Goal: Transaction & Acquisition: Purchase product/service

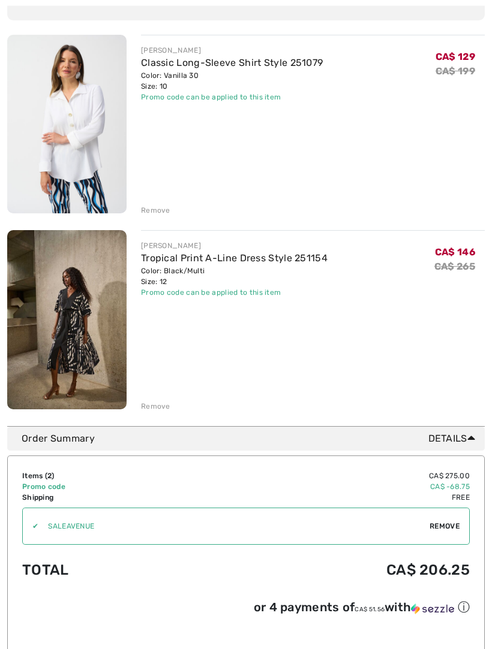
scroll to position [143, 0]
click at [155, 408] on div "Remove" at bounding box center [155, 406] width 29 height 11
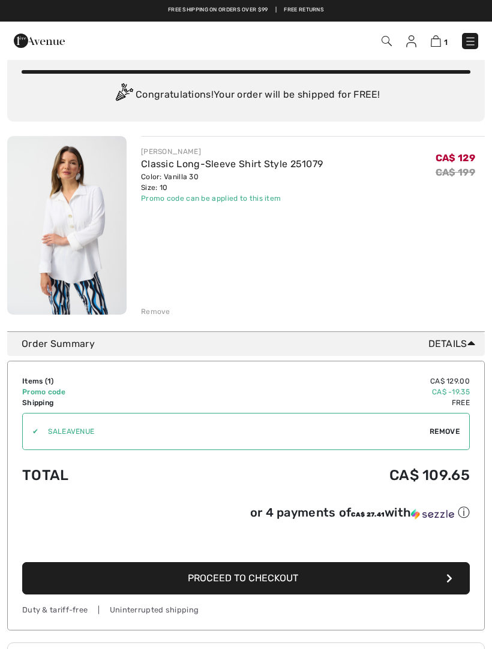
scroll to position [41, 0]
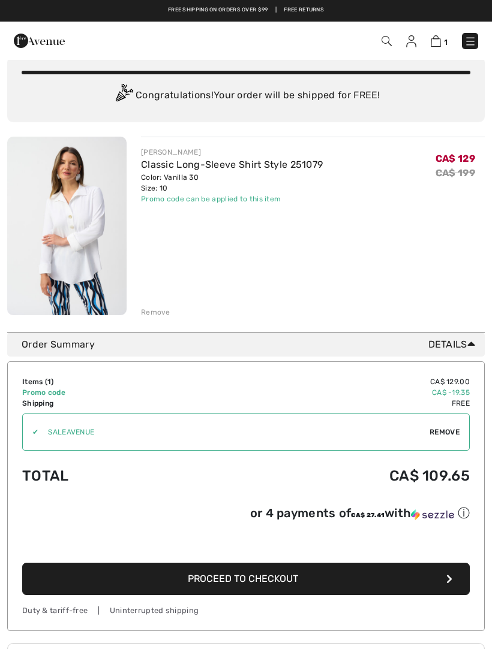
click at [291, 582] on span "Proceed to Checkout" at bounding box center [243, 578] width 110 height 11
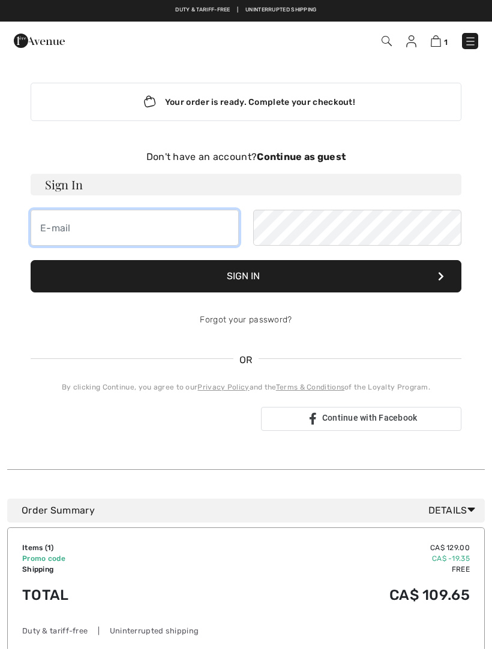
click at [70, 226] on input "email" at bounding box center [135, 228] width 208 height 36
type input "kurjinas@shaw.ca"
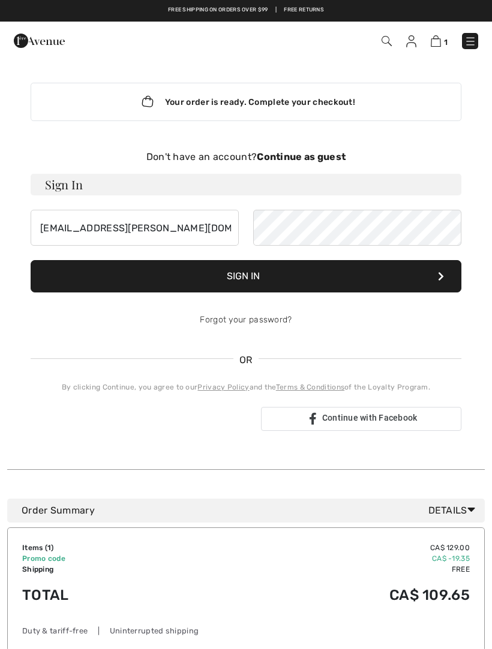
click at [266, 281] on button "Sign In" at bounding box center [246, 276] width 430 height 32
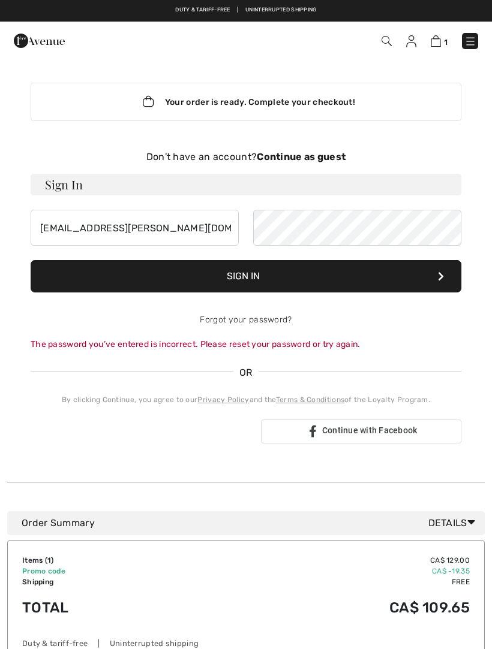
click at [263, 279] on button "Sign In" at bounding box center [246, 276] width 430 height 32
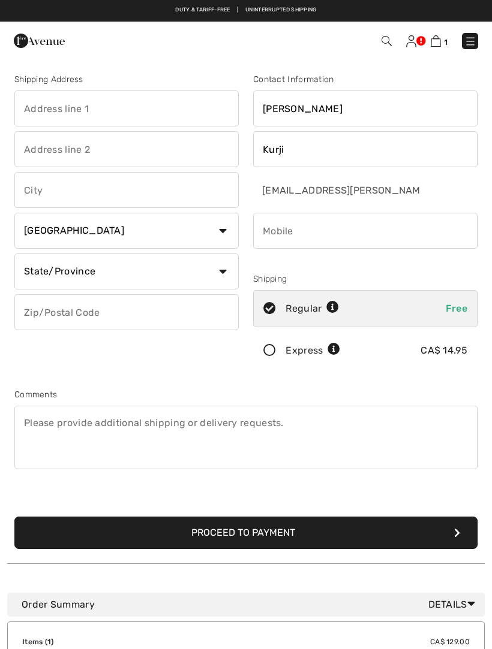
checkbox input "true"
click at [45, 108] on input "text" at bounding box center [126, 109] width 224 height 36
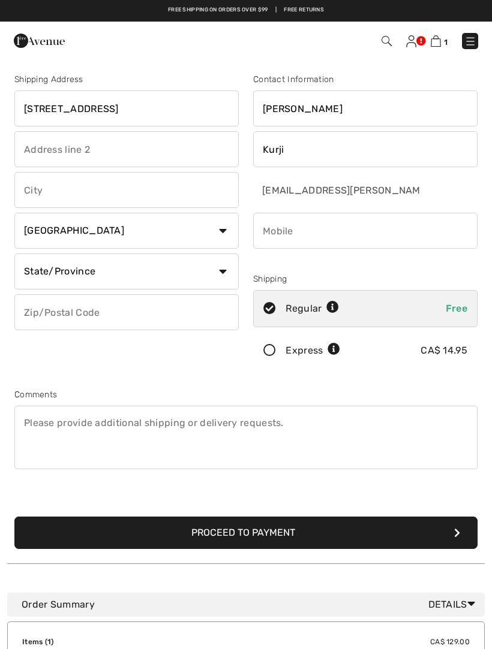
type input "812 Oakside Circle SW"
click at [49, 188] on input "text" at bounding box center [126, 190] width 224 height 36
type input "Calgary"
click at [231, 269] on select "State/Province Alberta British Columbia Manitoba New Brunswick Newfoundland and…" at bounding box center [126, 272] width 224 height 36
select select "AB"
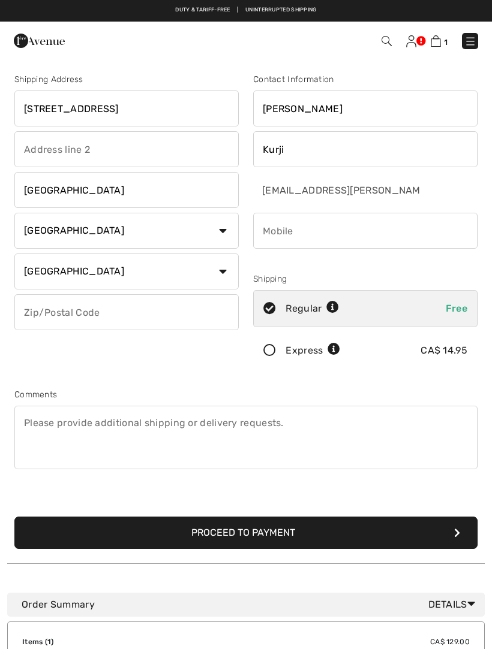
click at [71, 312] on input "text" at bounding box center [126, 312] width 224 height 36
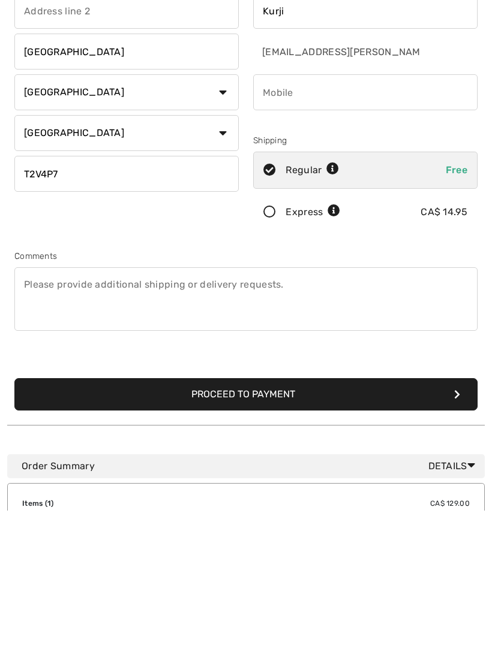
type input "T2V4P7"
click at [288, 517] on button "Proceed to Payment" at bounding box center [245, 533] width 463 height 32
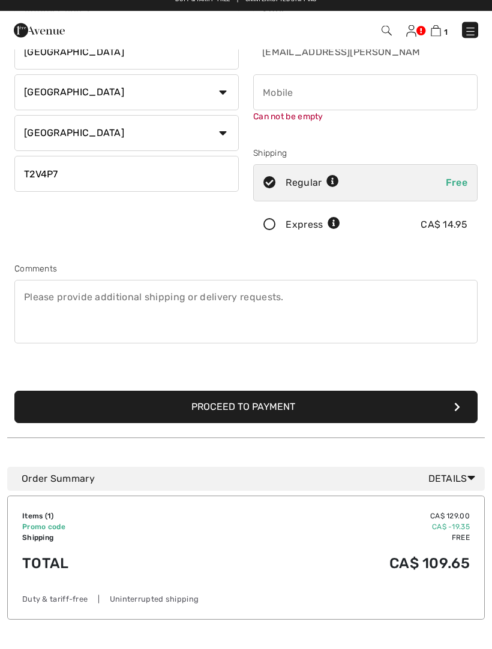
scroll to position [126, 0]
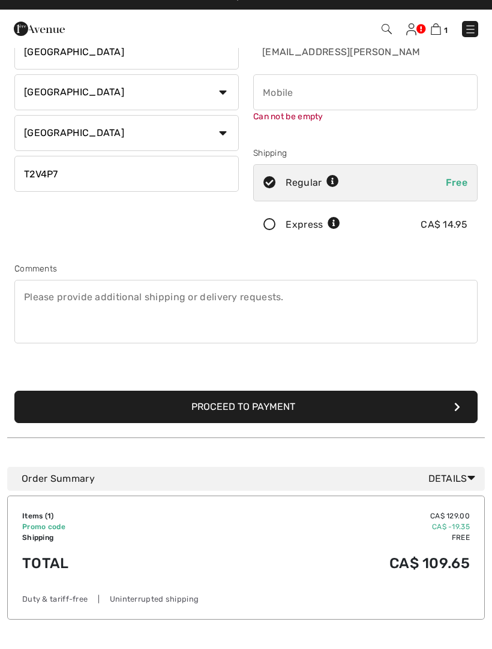
click at [317, 420] on button "Proceed to Payment" at bounding box center [245, 419] width 463 height 32
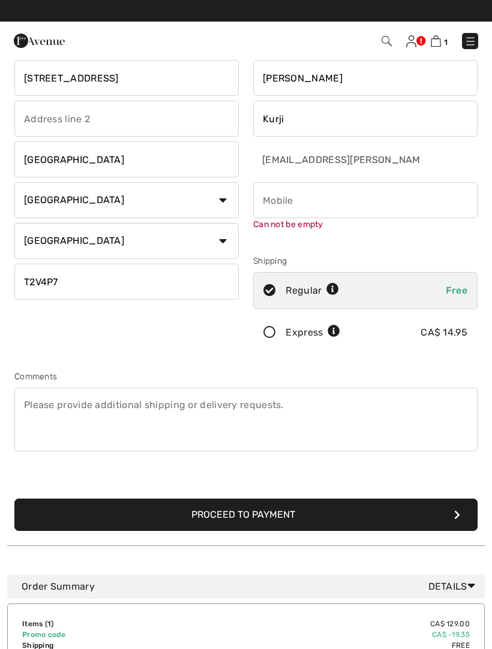
scroll to position [26, 0]
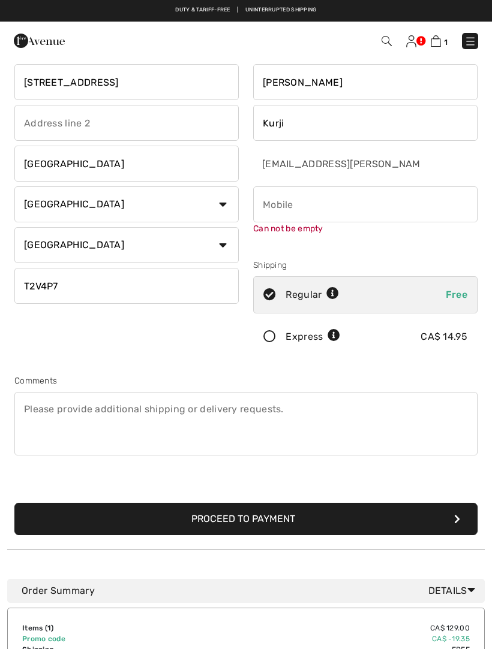
click at [273, 200] on input "phone" at bounding box center [365, 204] width 224 height 36
type input "4036142523"
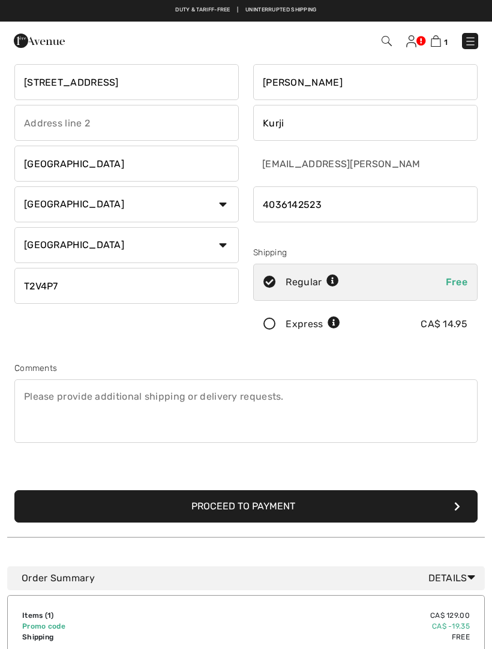
click at [273, 504] on button "Proceed to Payment" at bounding box center [245, 506] width 463 height 32
click at [313, 502] on button "Proceed to Payment" at bounding box center [245, 506] width 463 height 32
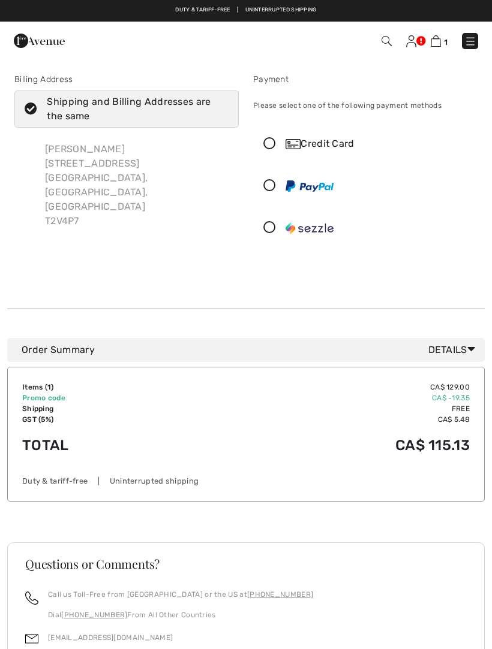
click at [271, 138] on icon at bounding box center [270, 144] width 32 height 13
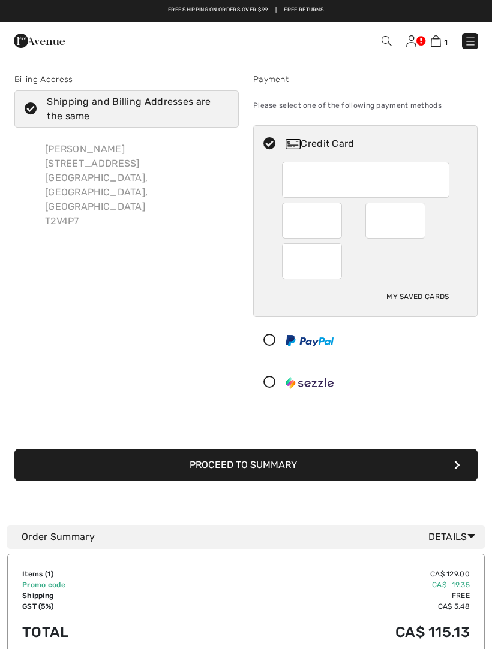
click at [423, 296] on div "My Saved Cards" at bounding box center [417, 297] width 62 height 20
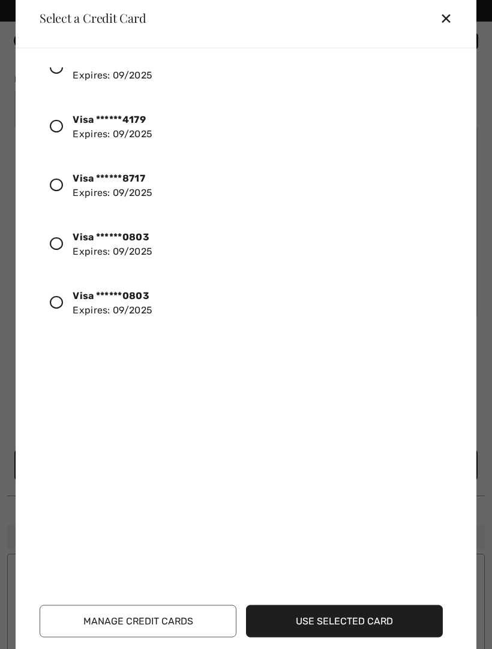
scroll to position [34, 0]
click at [66, 303] on div at bounding box center [61, 303] width 23 height 20
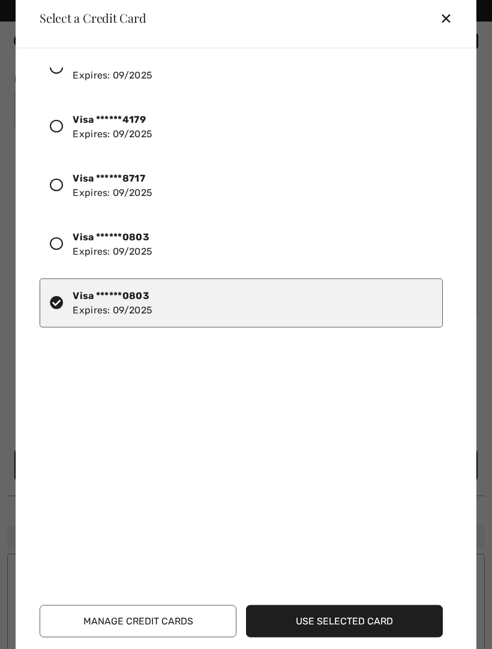
click at [382, 619] on button "Use Selected Card" at bounding box center [344, 621] width 197 height 32
click at [356, 618] on button "Use Selected Card" at bounding box center [344, 621] width 197 height 32
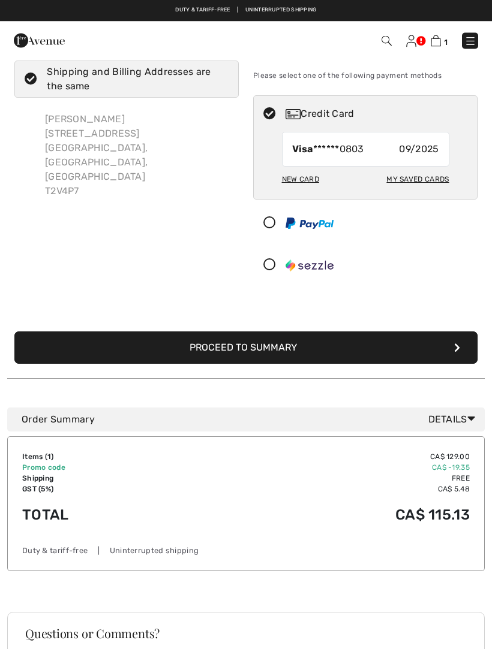
scroll to position [28, 0]
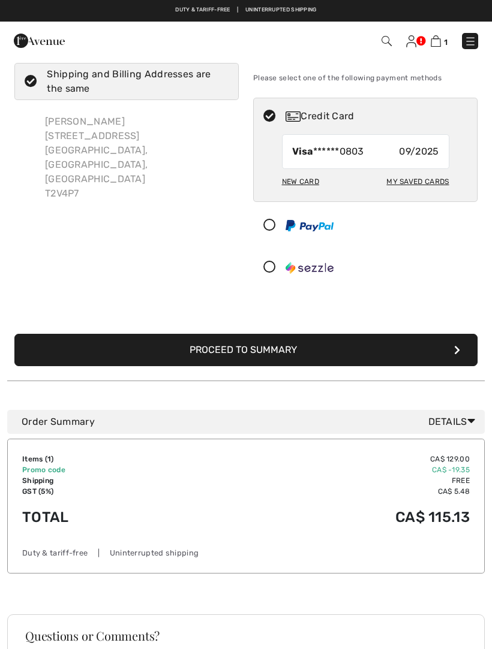
click at [447, 352] on button "Proceed to Summary" at bounding box center [245, 350] width 463 height 32
click at [399, 356] on button "Proceed to Summary" at bounding box center [245, 350] width 463 height 32
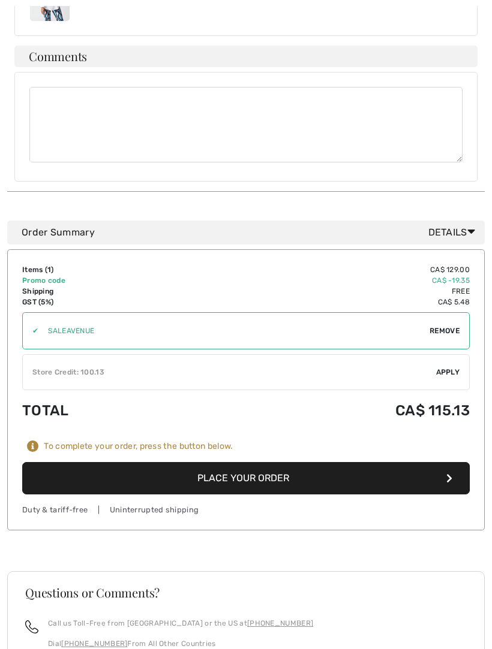
scroll to position [769, 0]
click at [452, 354] on div "✔ Store Credit: 100.13 Apply Remove" at bounding box center [245, 372] width 447 height 36
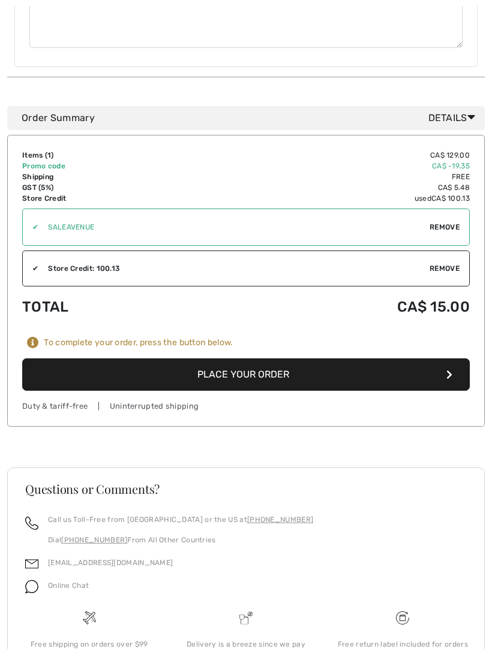
scroll to position [887, 0]
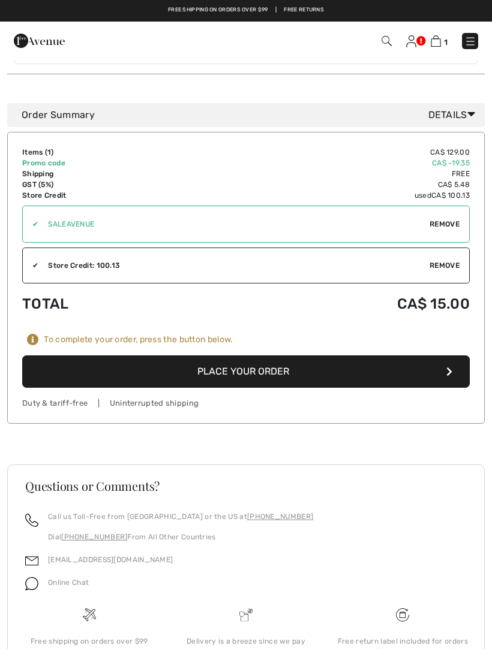
click at [270, 356] on button "Place Your Order" at bounding box center [245, 372] width 447 height 32
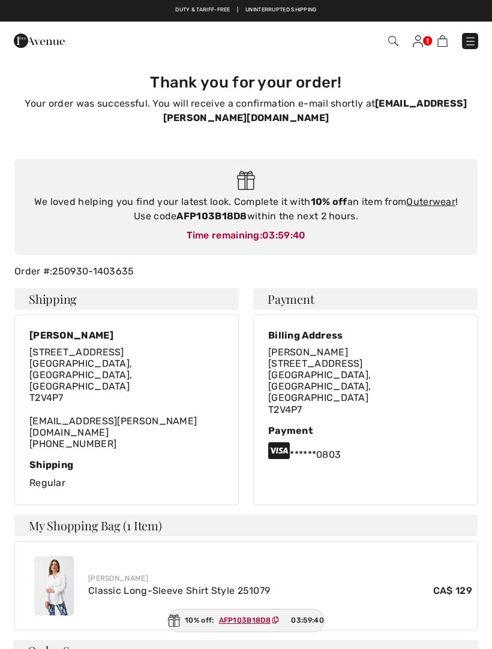
checkbox input "true"
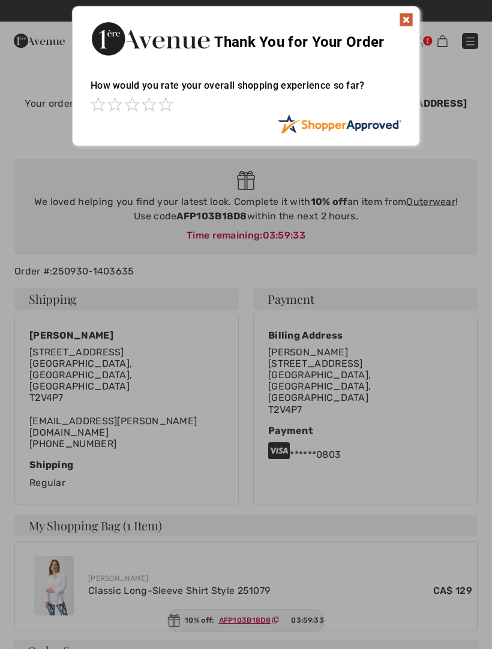
click at [405, 23] on img at bounding box center [406, 20] width 14 height 14
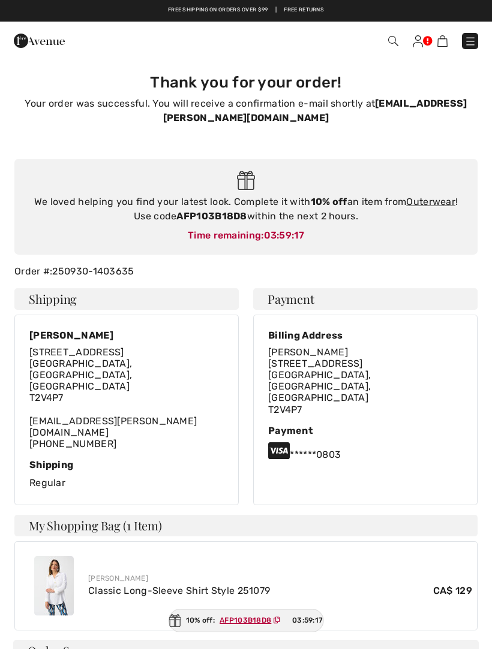
click at [471, 41] on img at bounding box center [470, 41] width 12 height 12
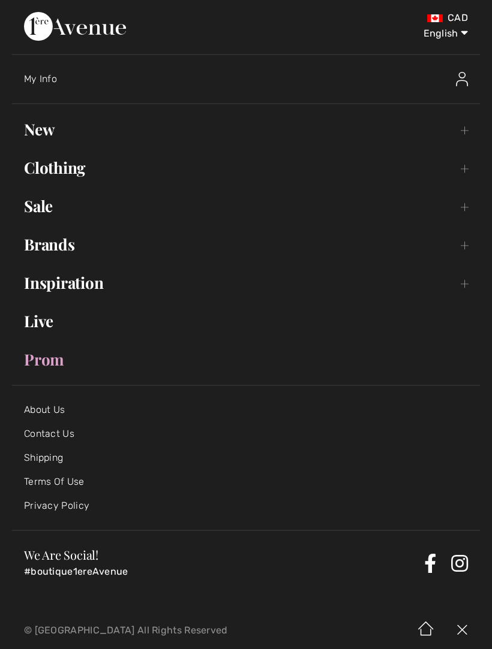
click at [463, 137] on link "New Toggle submenu" at bounding box center [246, 129] width 468 height 26
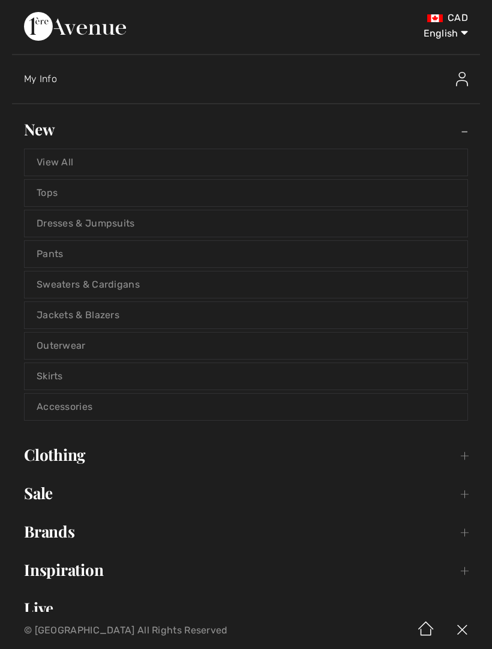
click at [75, 350] on link "Outerwear" at bounding box center [246, 346] width 442 height 26
